Goal: Task Accomplishment & Management: Manage account settings

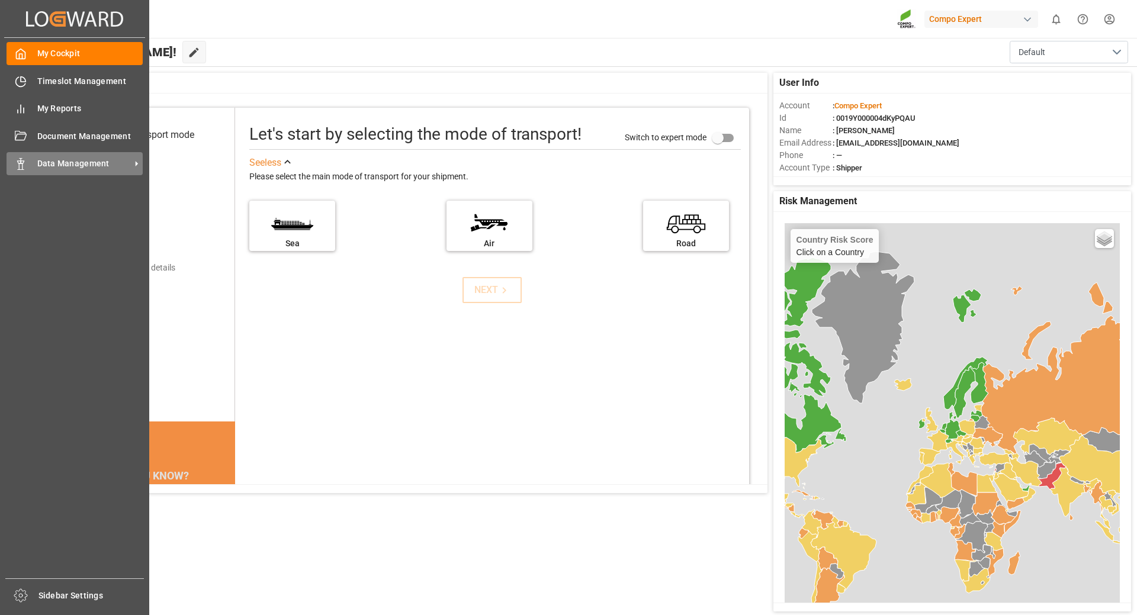
click at [76, 166] on span "Data Management" at bounding box center [84, 164] width 94 height 12
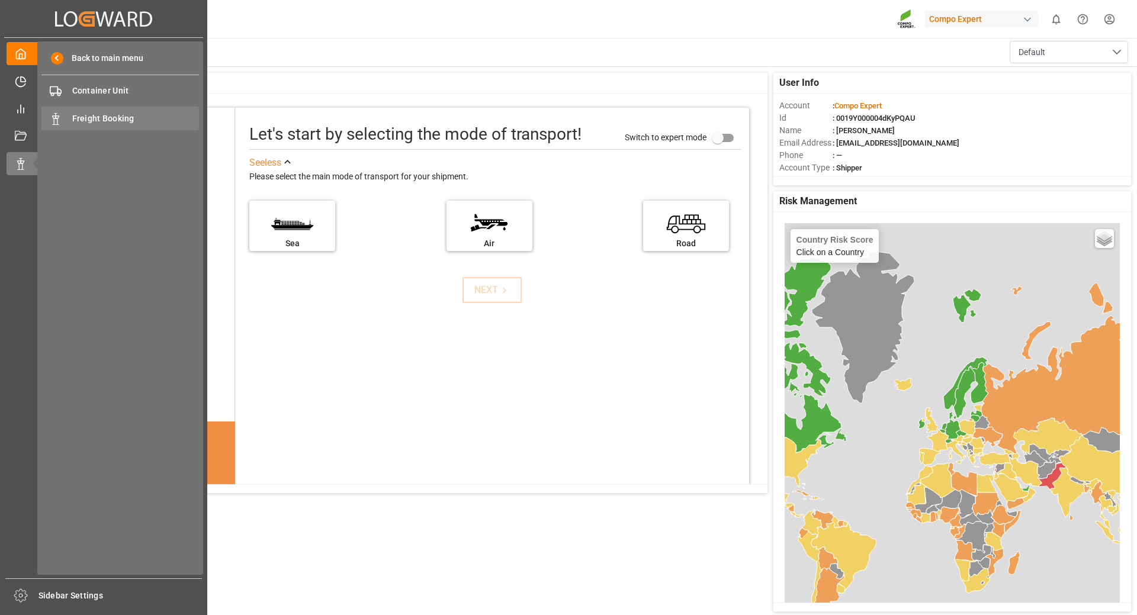
click at [109, 113] on span "Freight Booking" at bounding box center [135, 119] width 127 height 12
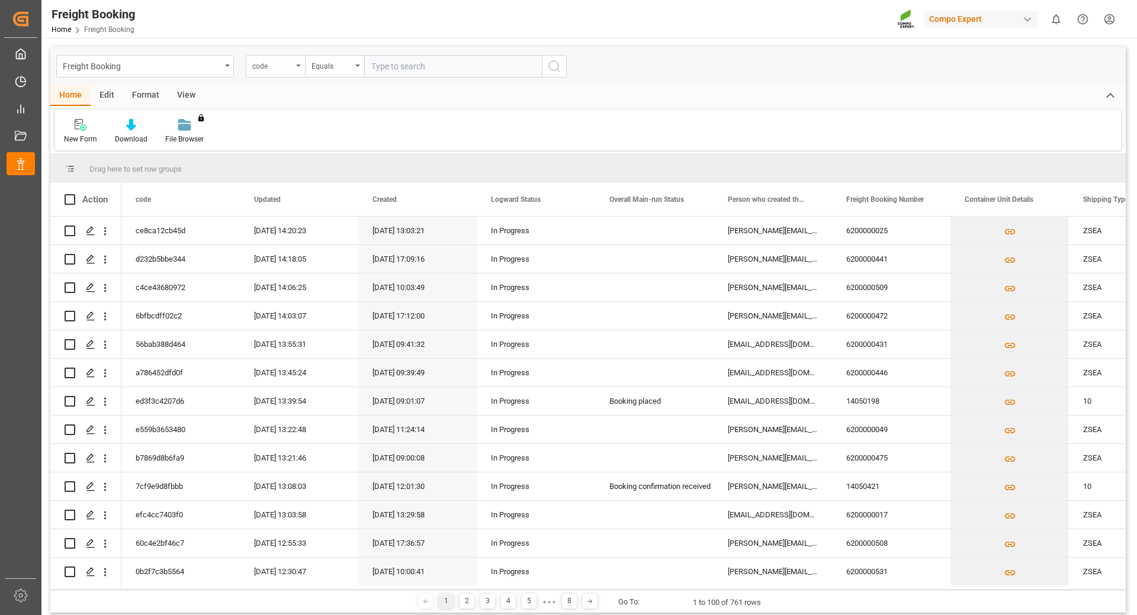
click at [289, 65] on div "code" at bounding box center [272, 65] width 40 height 14
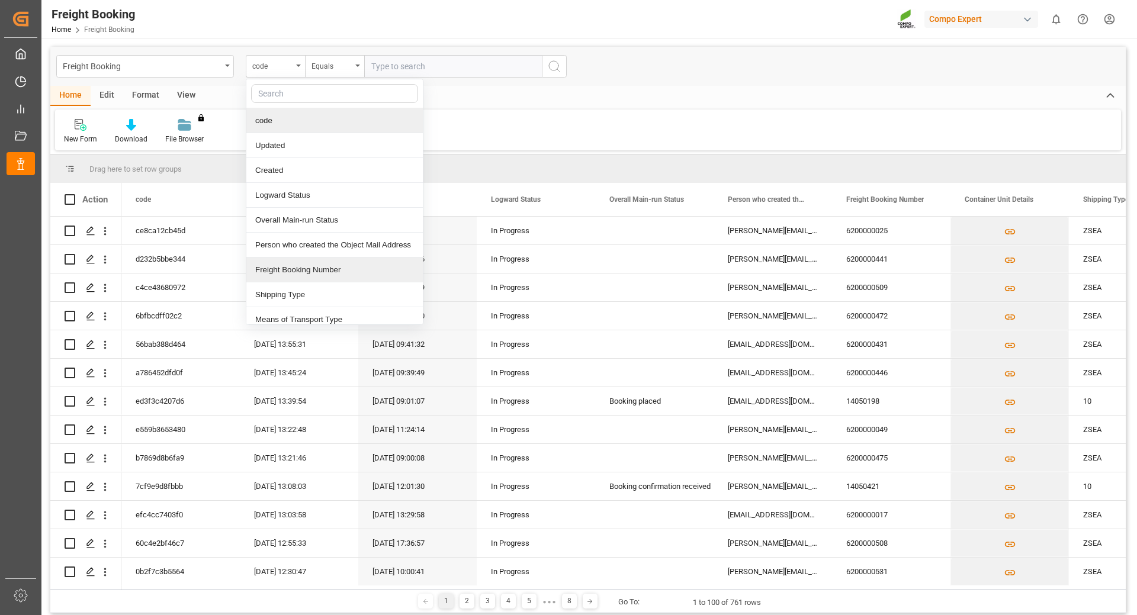
click at [296, 272] on div "Freight Booking Number" at bounding box center [334, 270] width 177 height 25
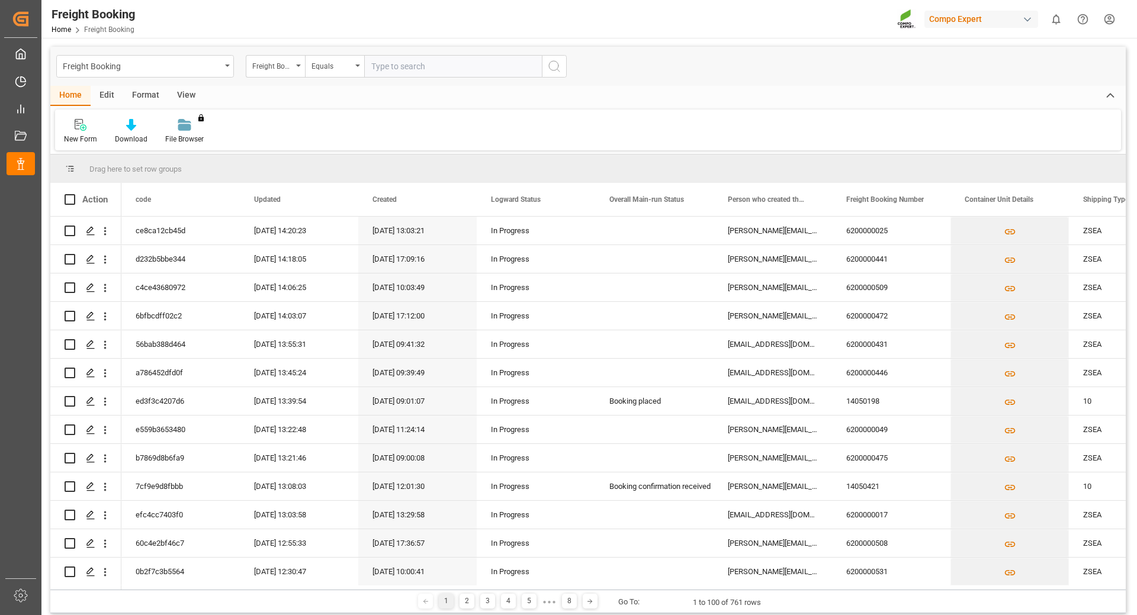
click at [394, 76] on input "text" at bounding box center [453, 66] width 178 height 23
type input "6200000477"
click at [551, 70] on icon "search button" at bounding box center [554, 66] width 14 height 14
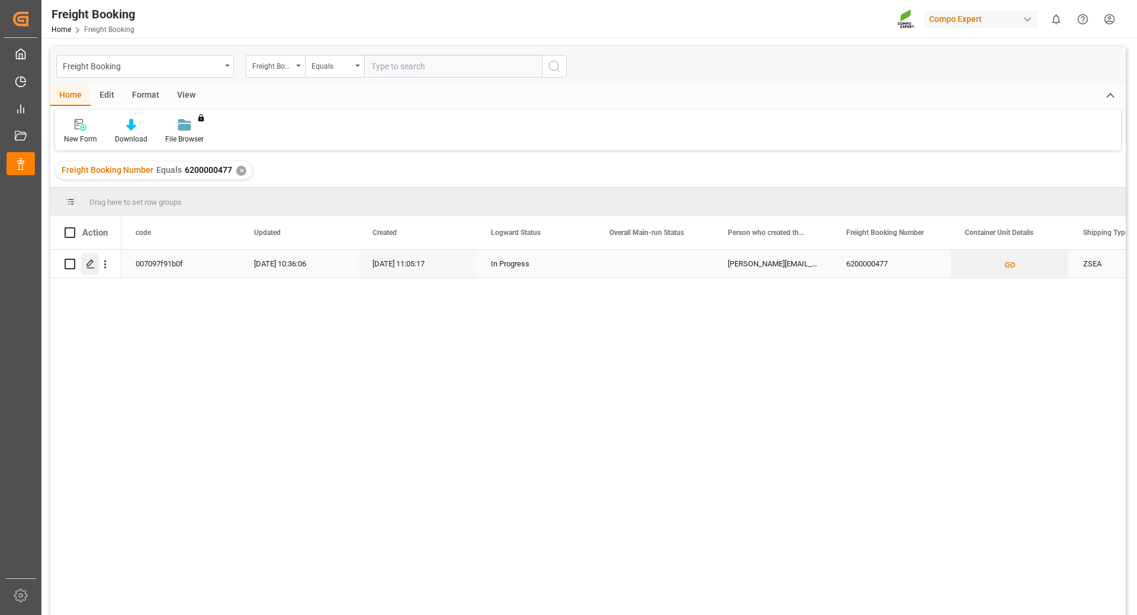
click at [93, 265] on icon "Press SPACE to select this row." at bounding box center [90, 263] width 9 height 9
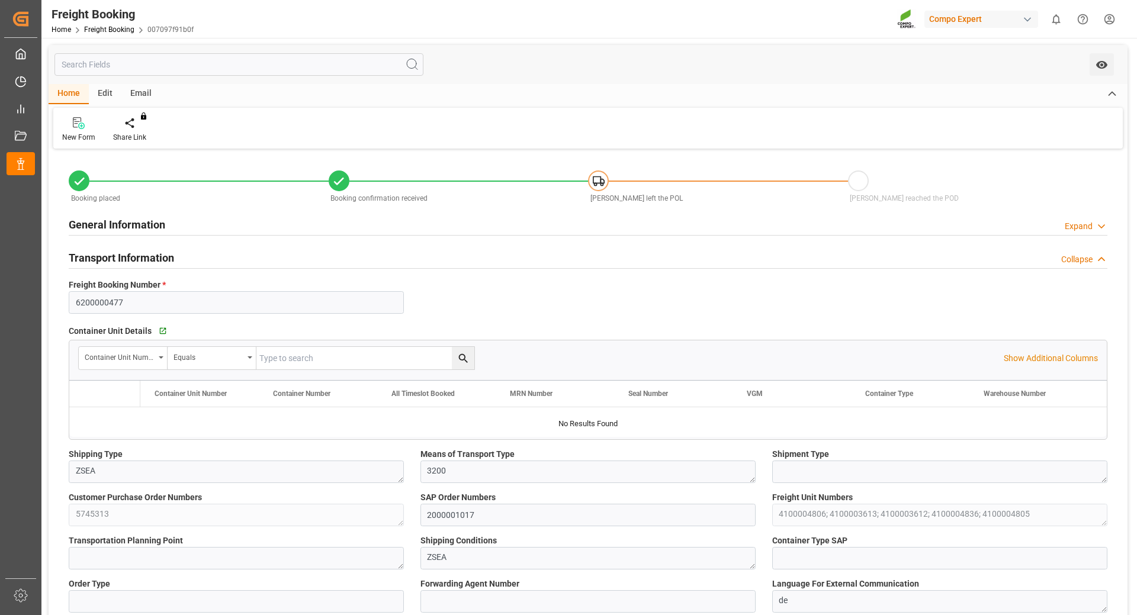
type input "[PERSON_NAME]"
type input "[PERSON_NAME] Group"
type input "9246607"
type input "BEANR"
type input "ARZAE"
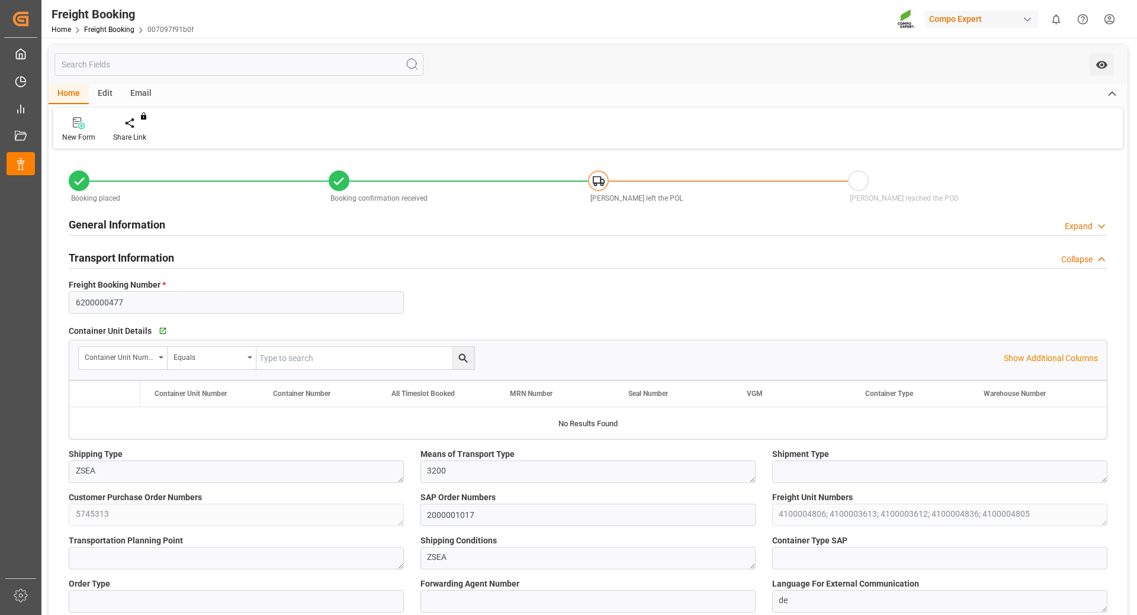
type input "0"
type input "65286"
type input "[DATE] 01:00"
type input "[DATE] 06:00"
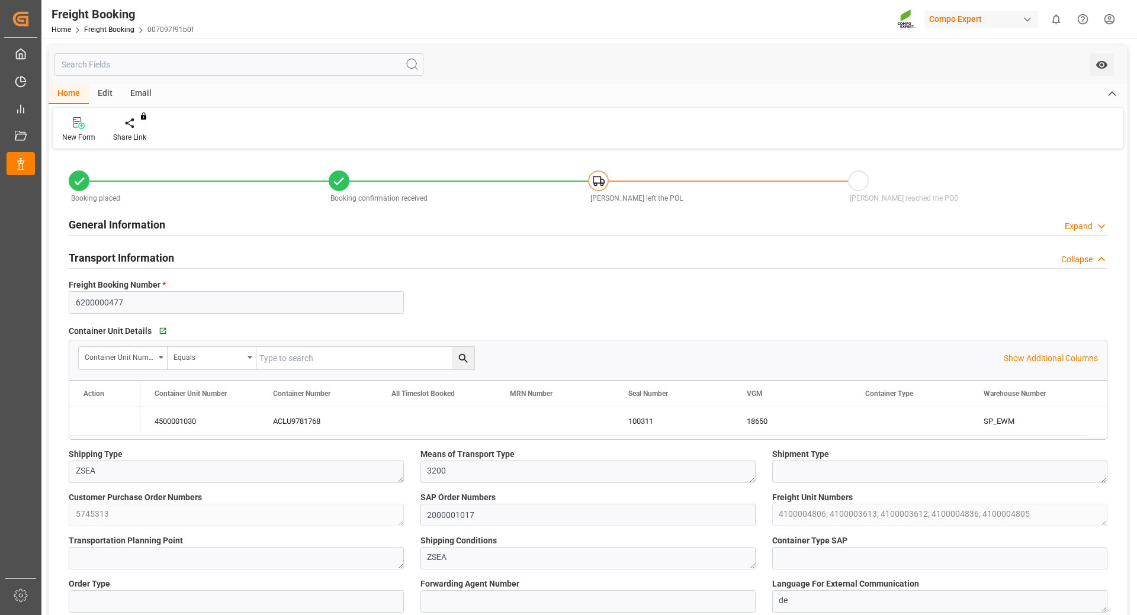
type input "[DATE] 23:00"
type input "[DATE] 16:53"
type input "[DATE] 11:05"
type input "[DATE] 11:07"
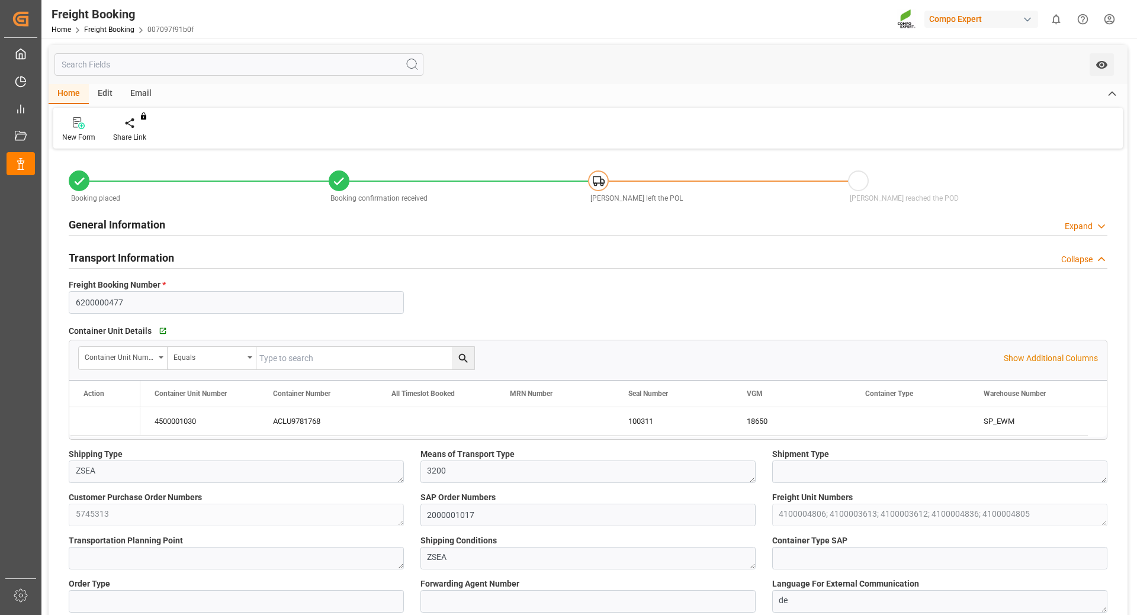
type input "[DATE] 14:13"
type input "[DATE] 17:36"
